Goal: Find specific page/section: Find specific page/section

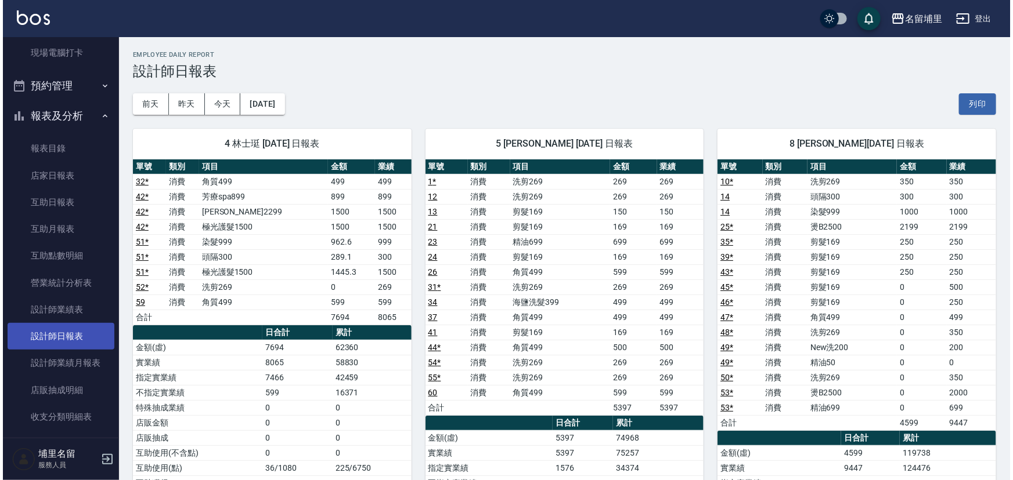
scroll to position [211, 0]
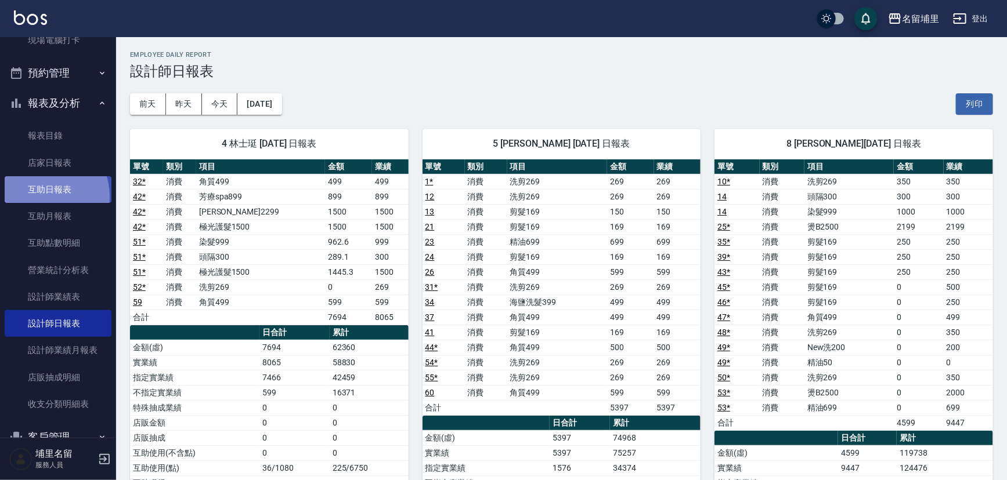
click at [39, 196] on link "互助日報表" at bounding box center [58, 189] width 107 height 27
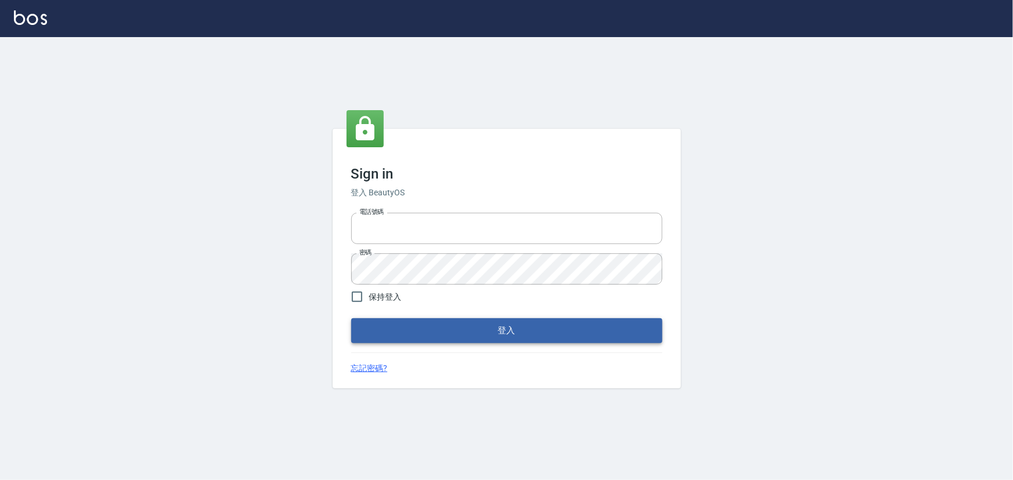
type input "2988528"
click at [383, 333] on button "登入" at bounding box center [506, 331] width 311 height 24
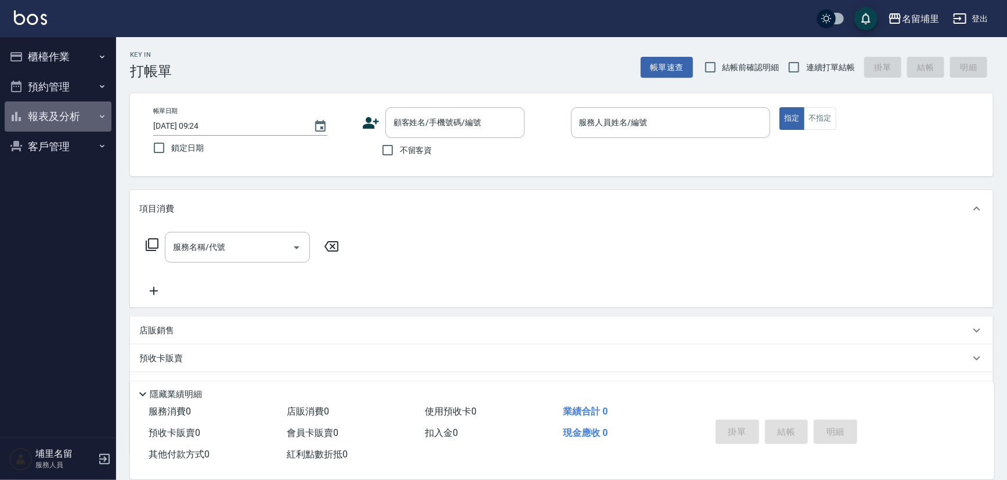
click at [59, 126] on button "報表及分析" at bounding box center [58, 117] width 107 height 30
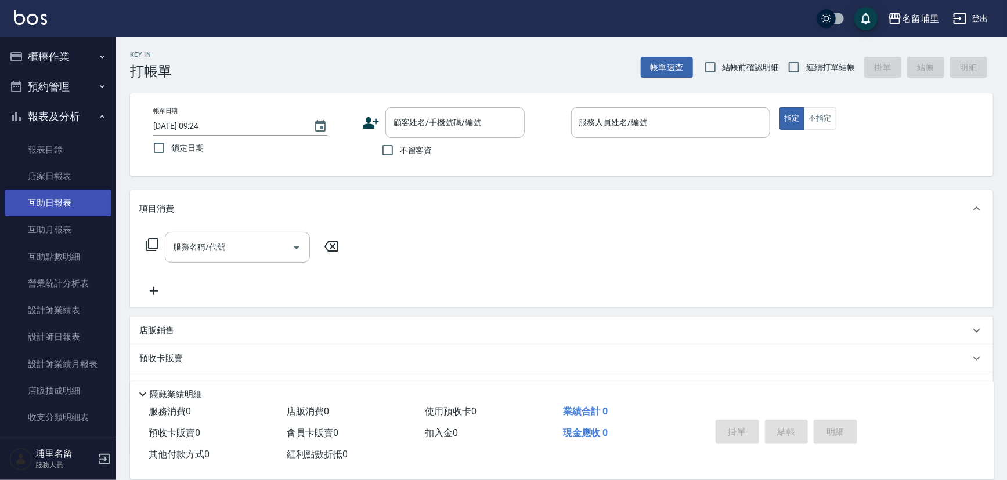
click at [75, 212] on link "互助日報表" at bounding box center [58, 203] width 107 height 27
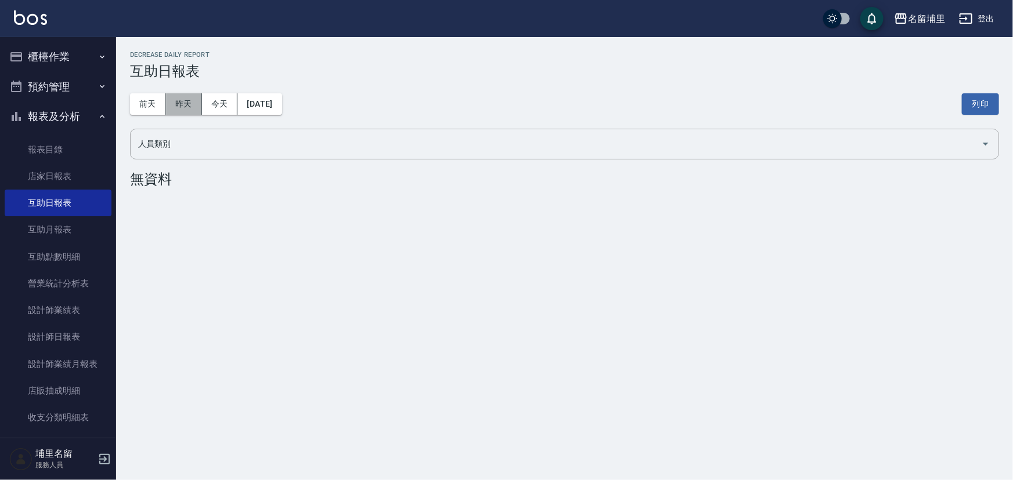
click at [172, 114] on button "昨天" at bounding box center [184, 103] width 36 height 21
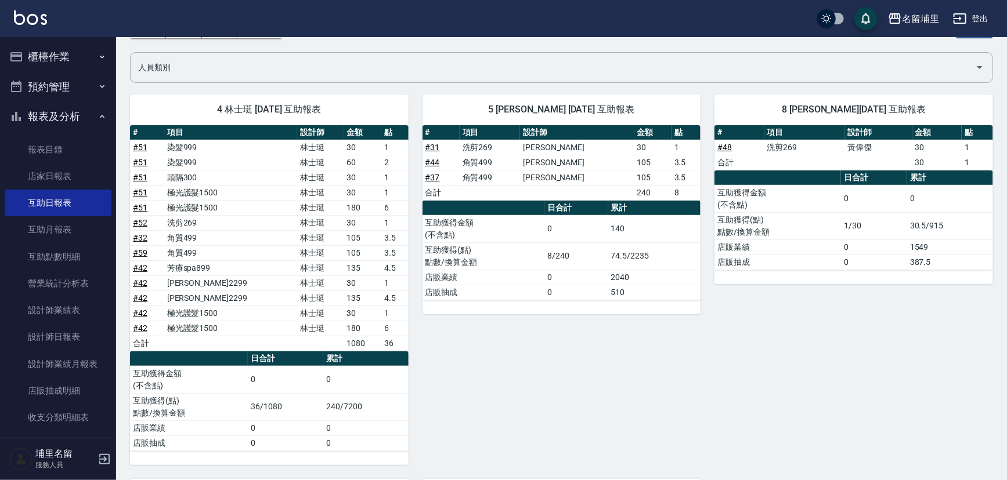
scroll to position [41, 0]
